Goal: Find specific page/section: Find specific page/section

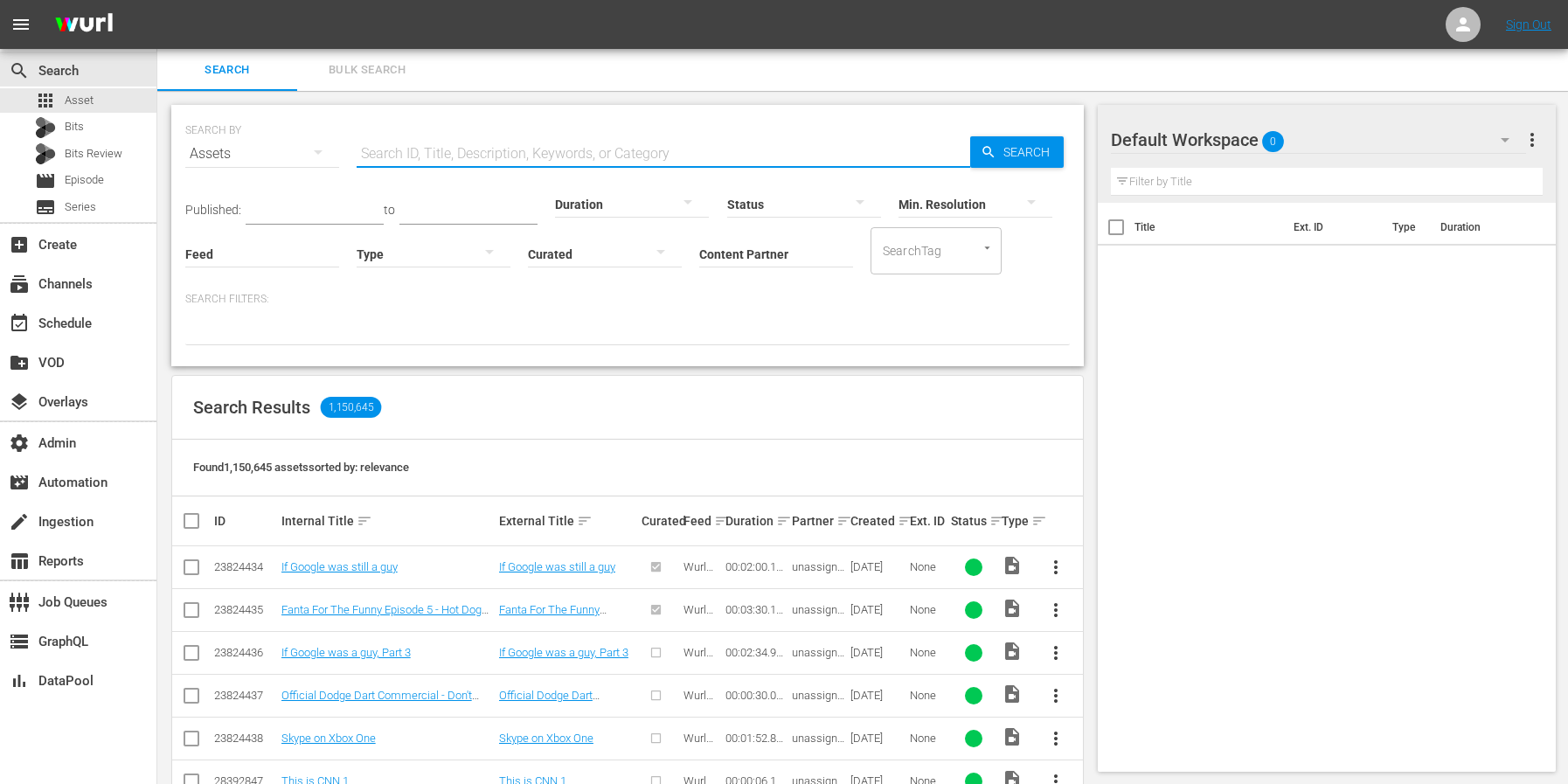
click at [520, 165] on input "text" at bounding box center [662, 154] width 613 height 42
click at [42, 290] on div "subscriptions Channels" at bounding box center [48, 281] width 98 height 15
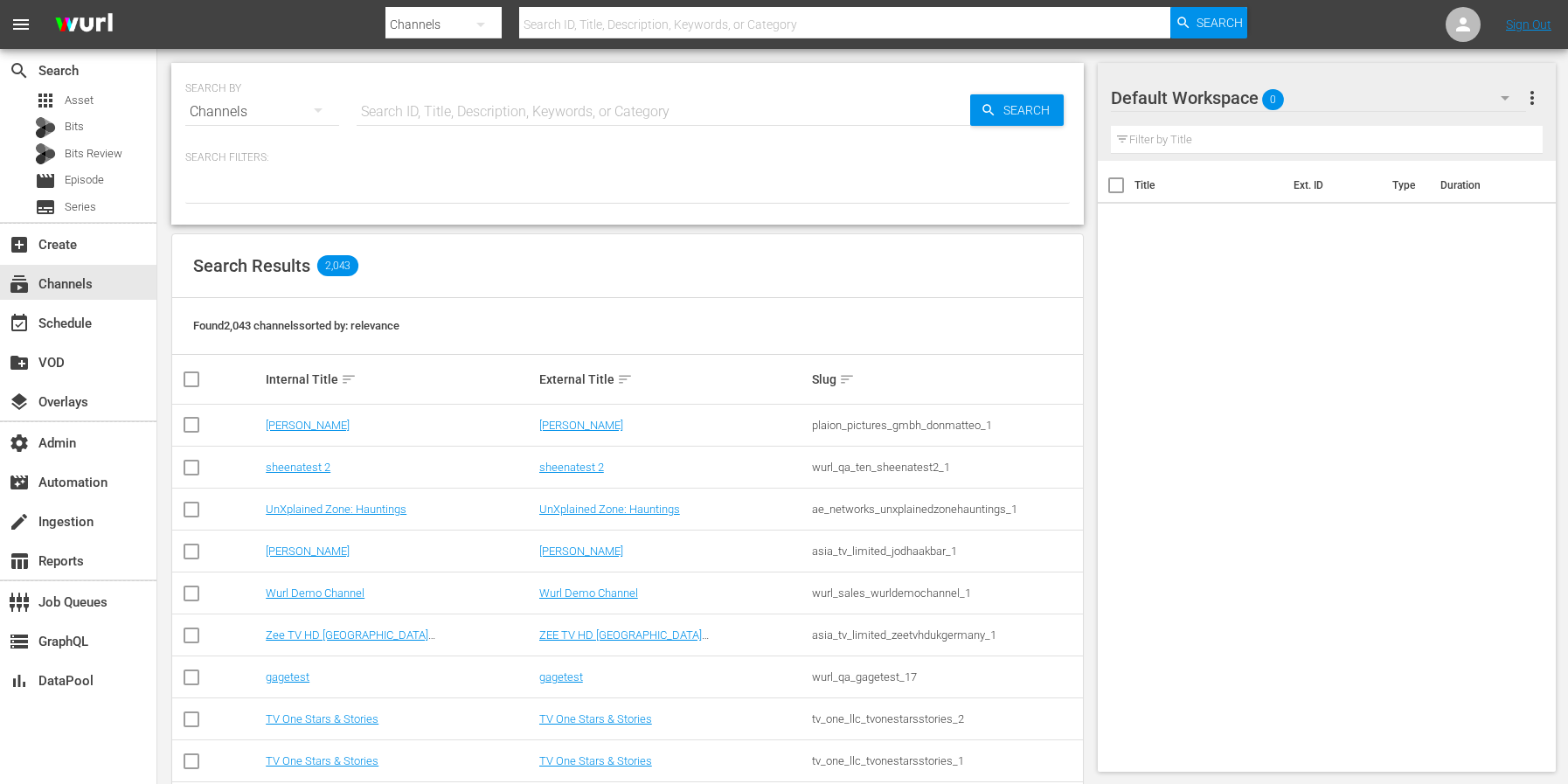
click at [557, 102] on input "text" at bounding box center [662, 111] width 613 height 42
type input "Tru"
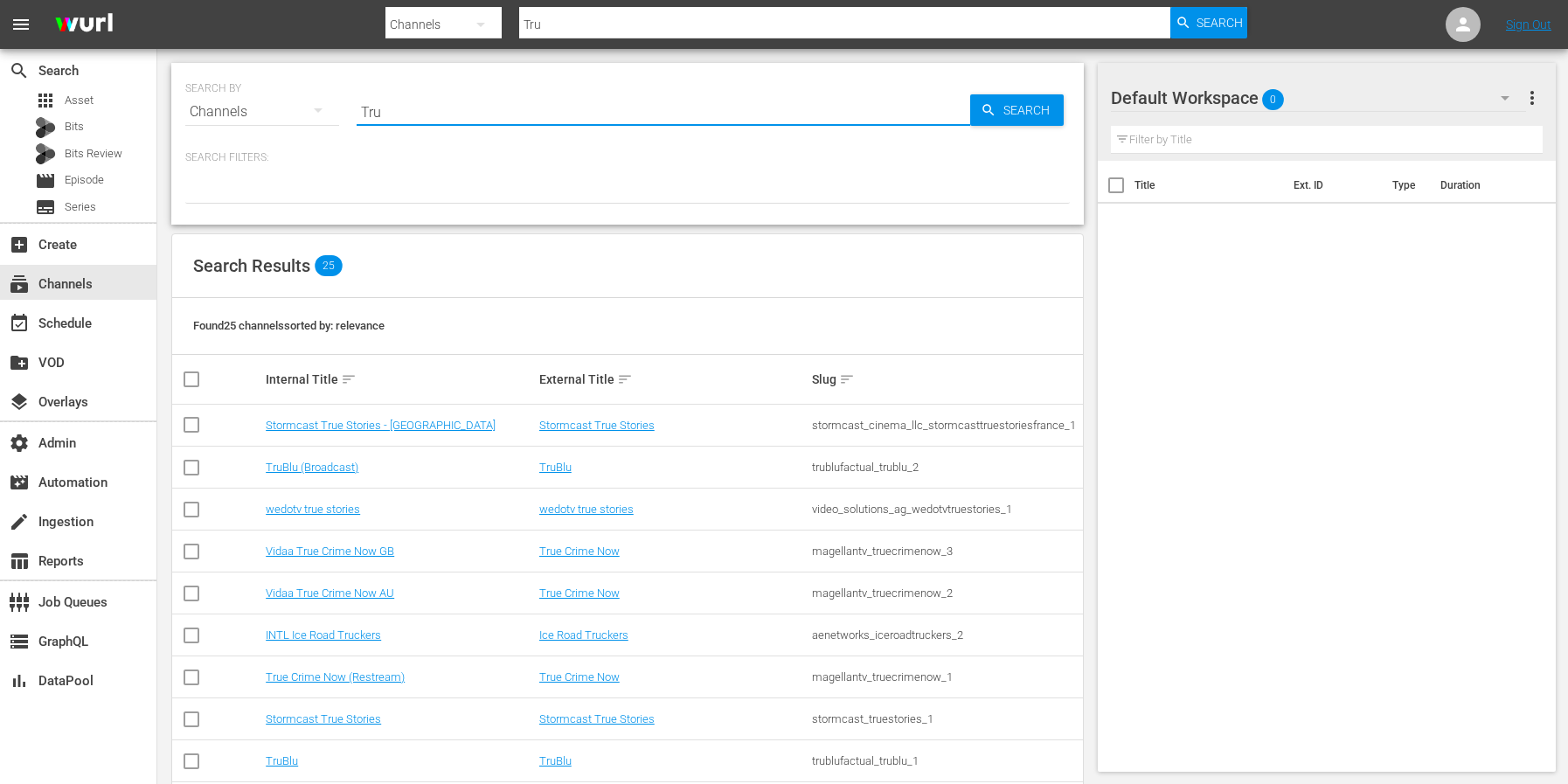
type input "TruBlu"
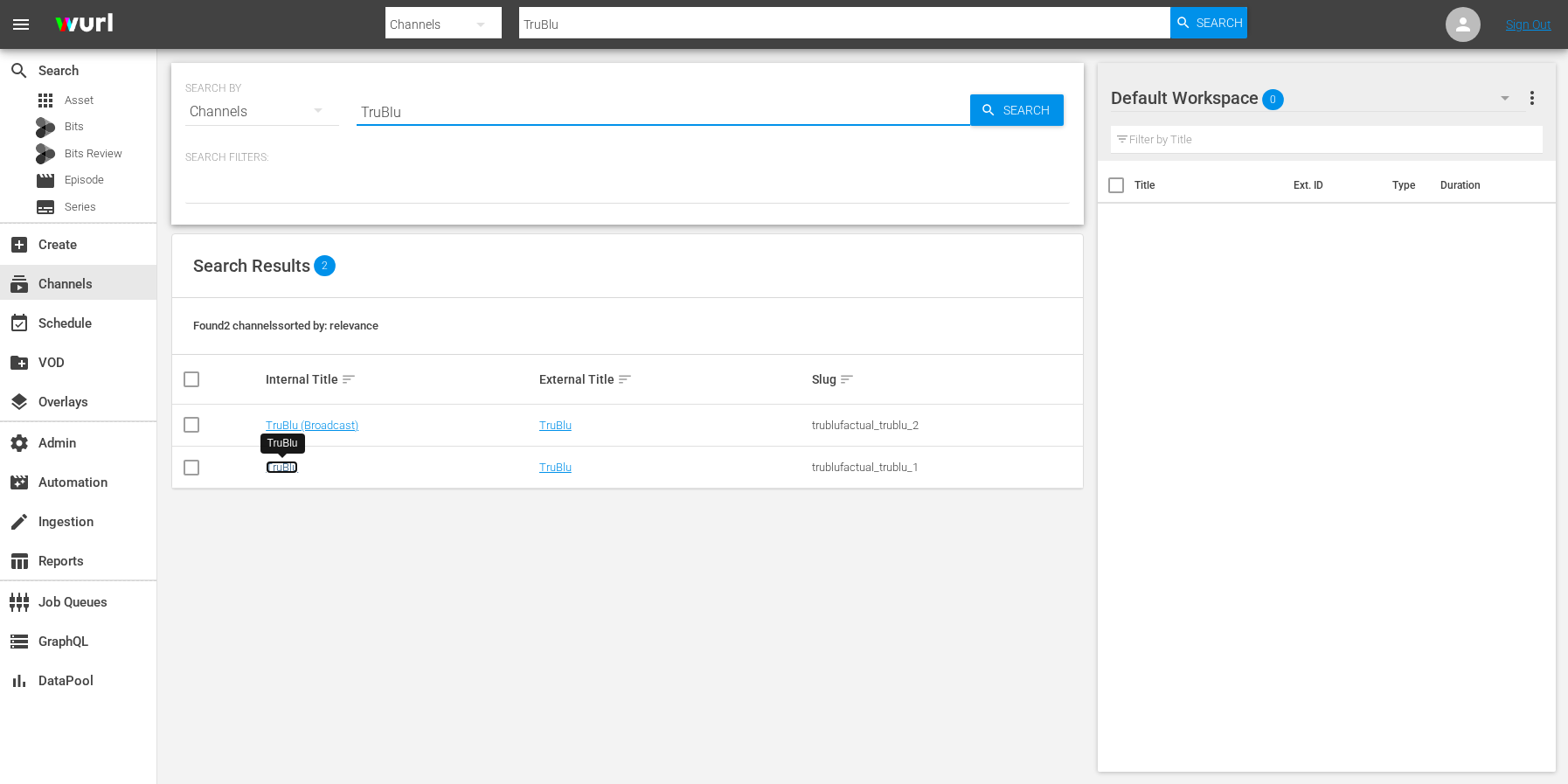
click at [289, 467] on link "TruBlu" at bounding box center [281, 467] width 32 height 14
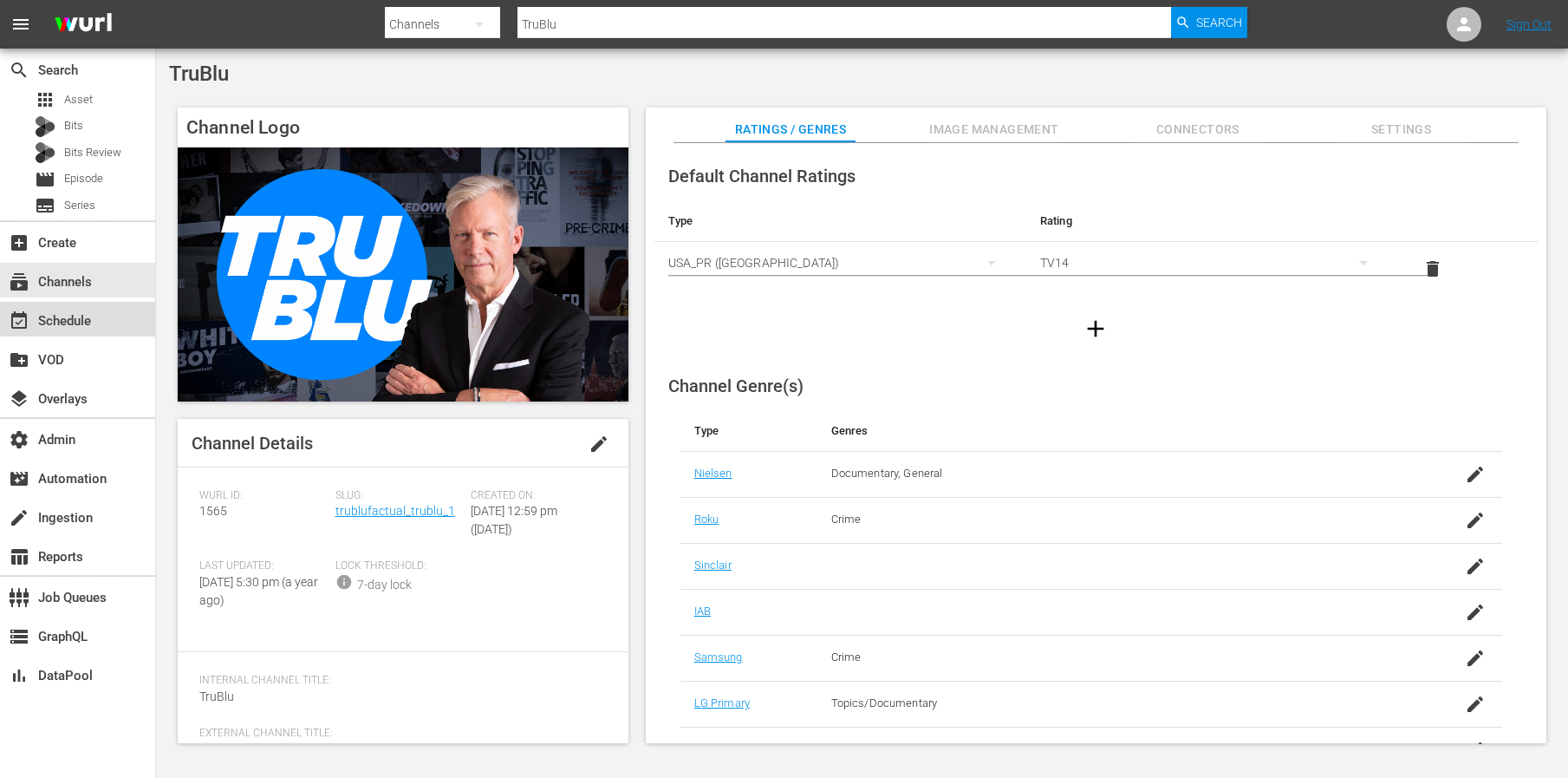
click at [83, 311] on div "event_available Schedule" at bounding box center [48, 318] width 97 height 15
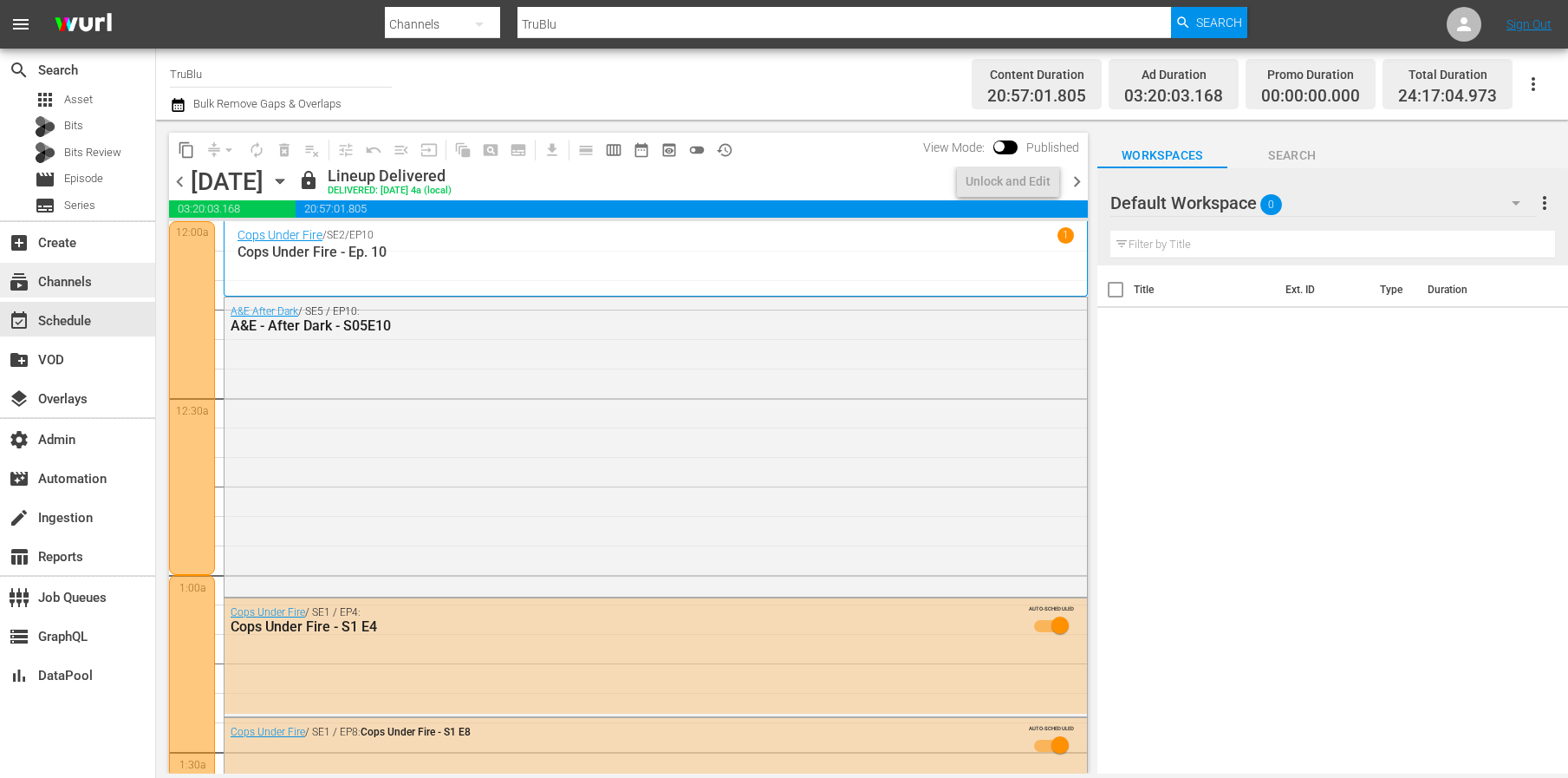
click at [82, 281] on div "subscriptions Channels" at bounding box center [48, 279] width 97 height 15
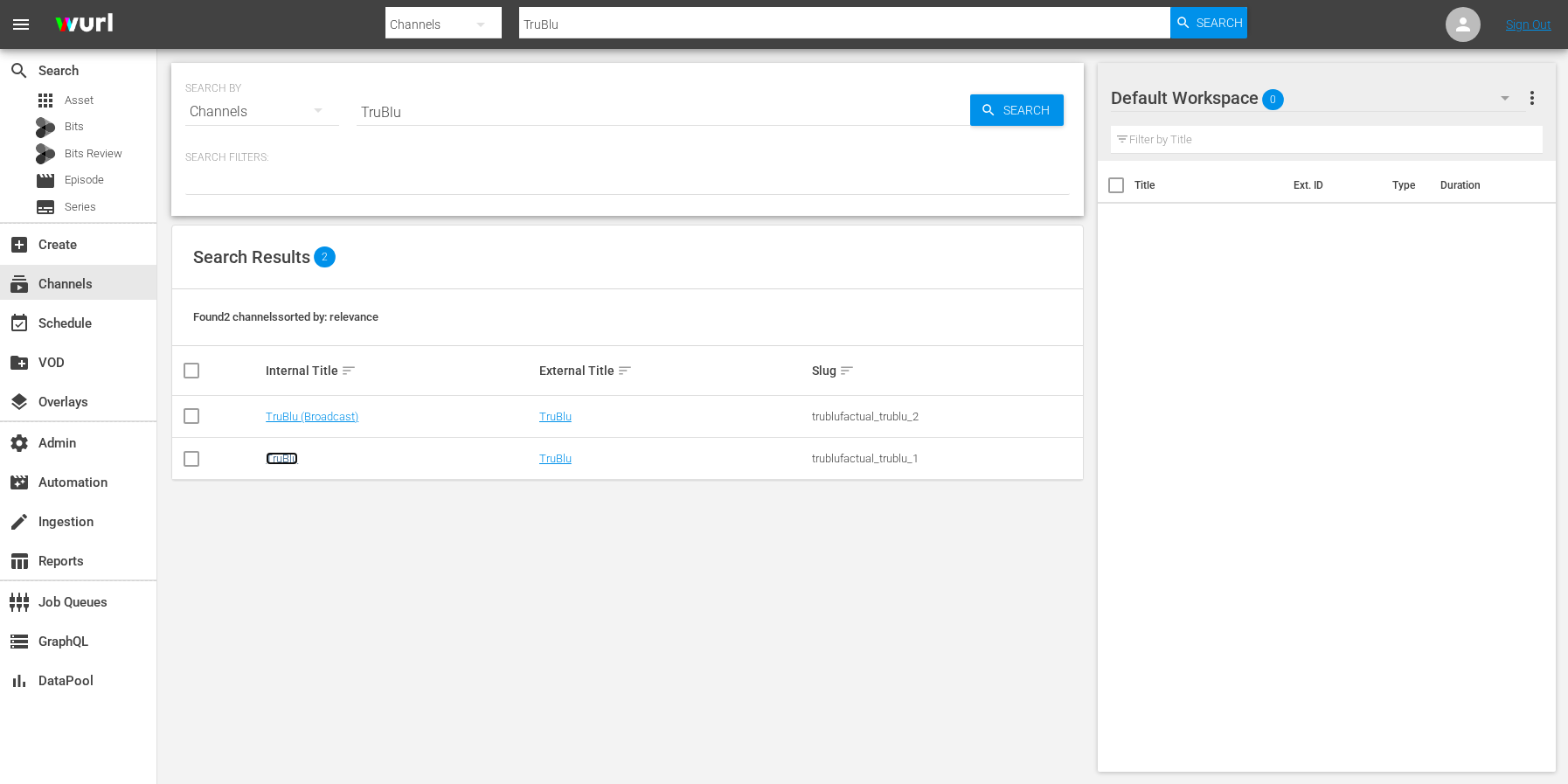
click at [273, 456] on link "TruBlu" at bounding box center [281, 459] width 32 height 14
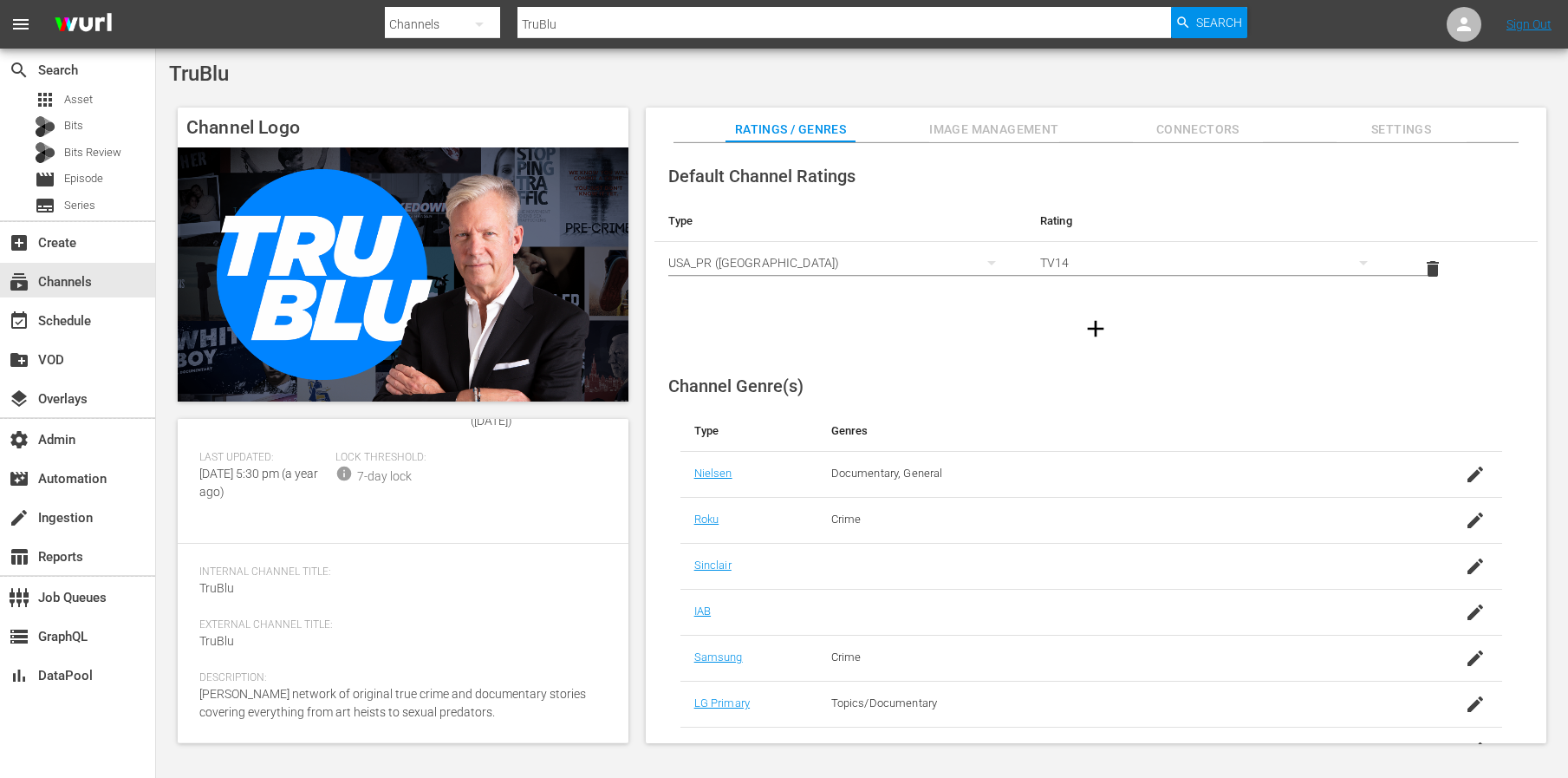
scroll to position [126, 0]
